Goal: Navigation & Orientation: Go to known website

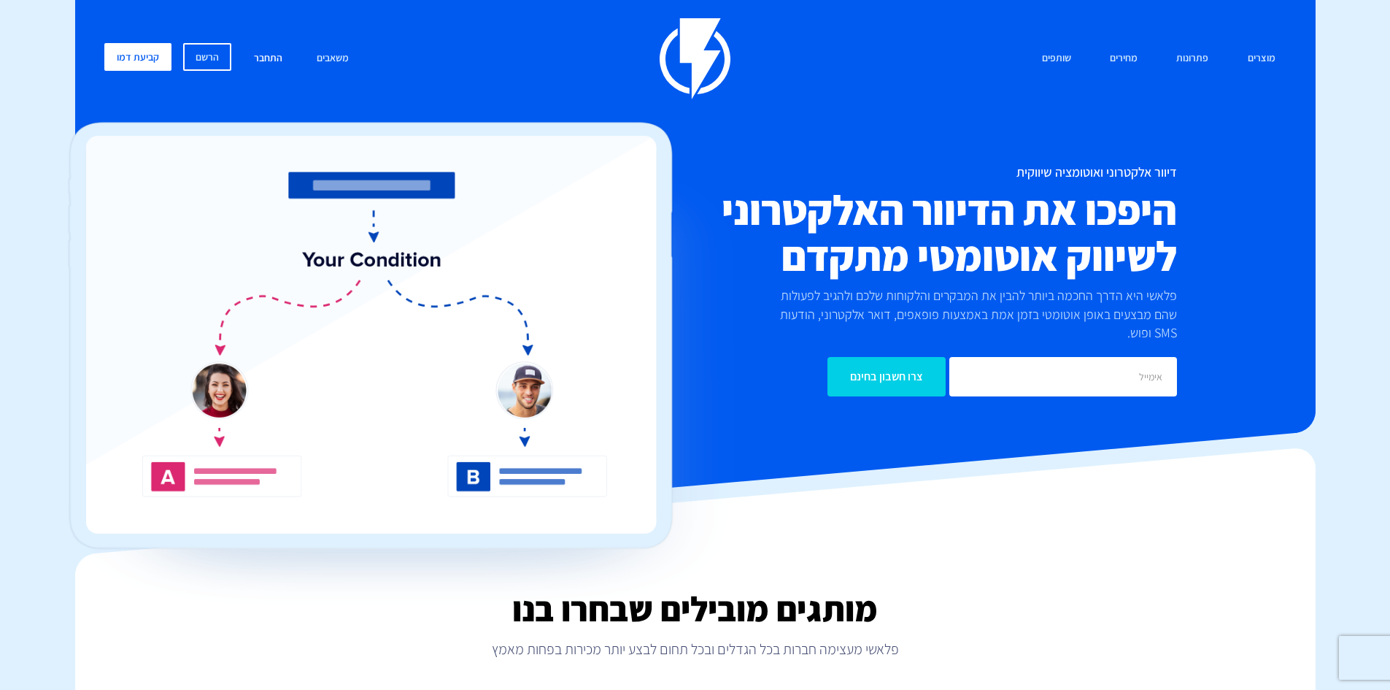
click at [265, 50] on link "התחבר" at bounding box center [268, 58] width 50 height 31
click at [271, 66] on link "התחבר" at bounding box center [268, 58] width 50 height 31
click at [268, 53] on link "התחבר" at bounding box center [268, 58] width 50 height 31
